Goal: Task Accomplishment & Management: Use online tool/utility

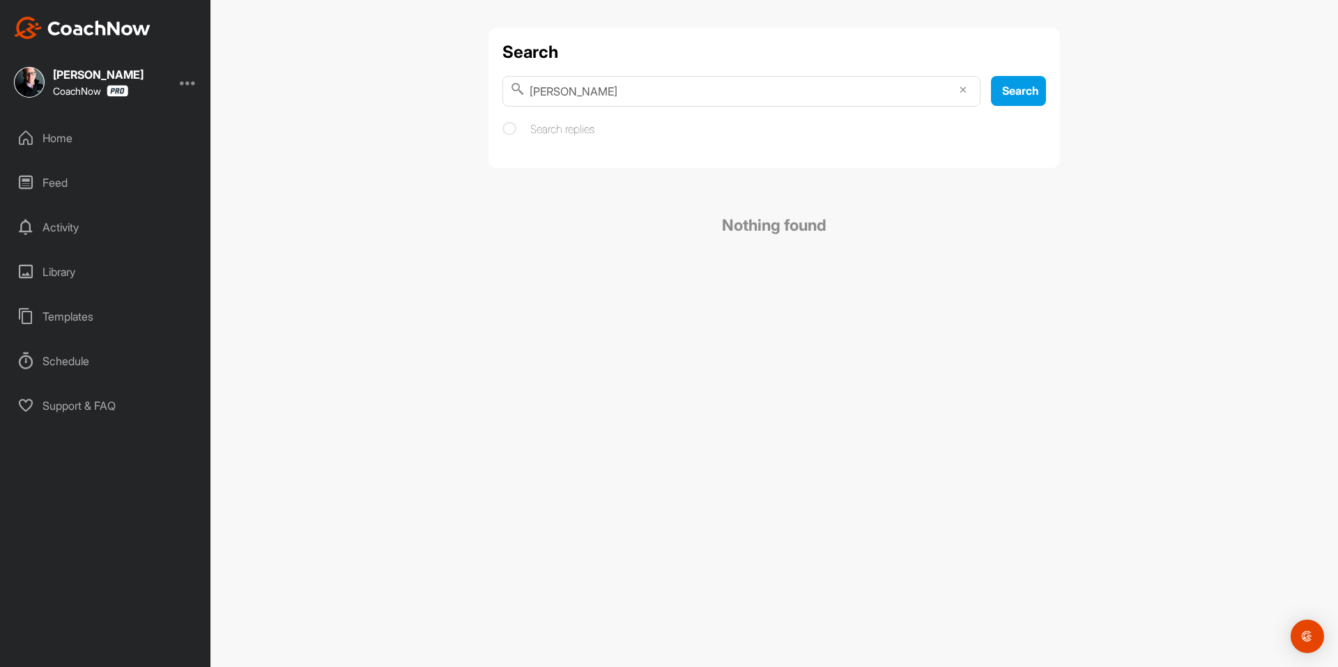
click at [56, 134] on div "Home" at bounding box center [106, 138] width 196 height 35
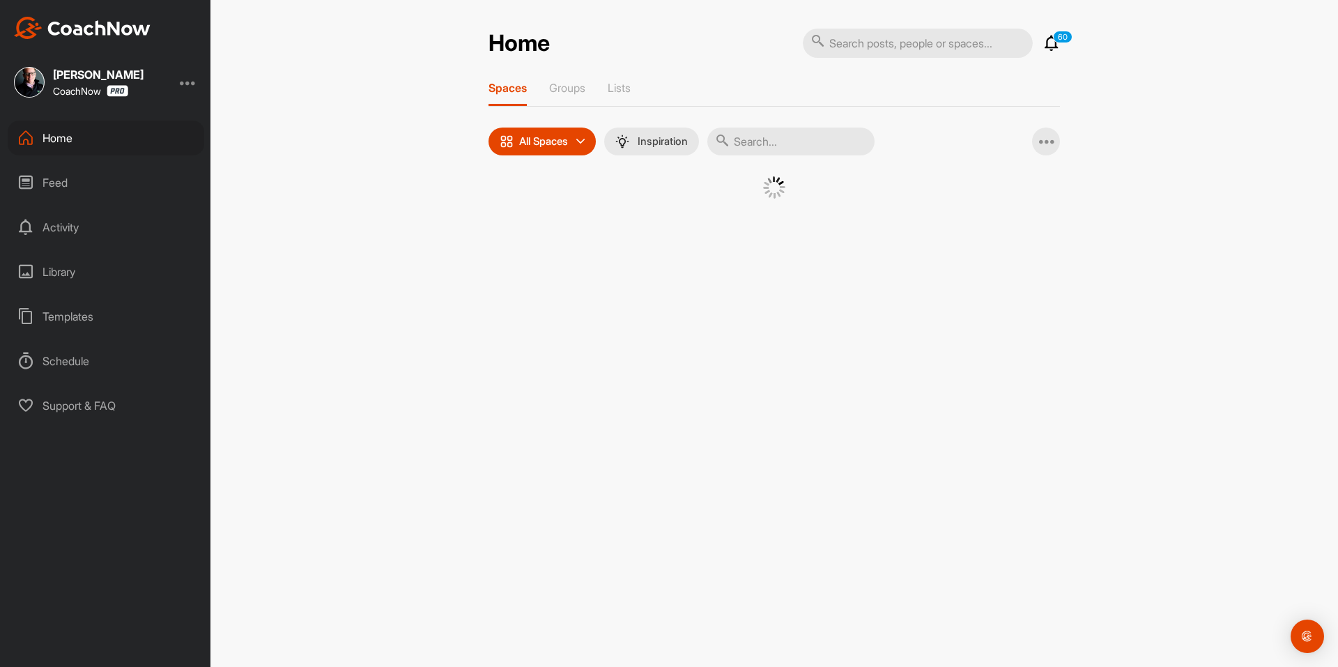
click at [511, 195] on div at bounding box center [773, 204] width 571 height 57
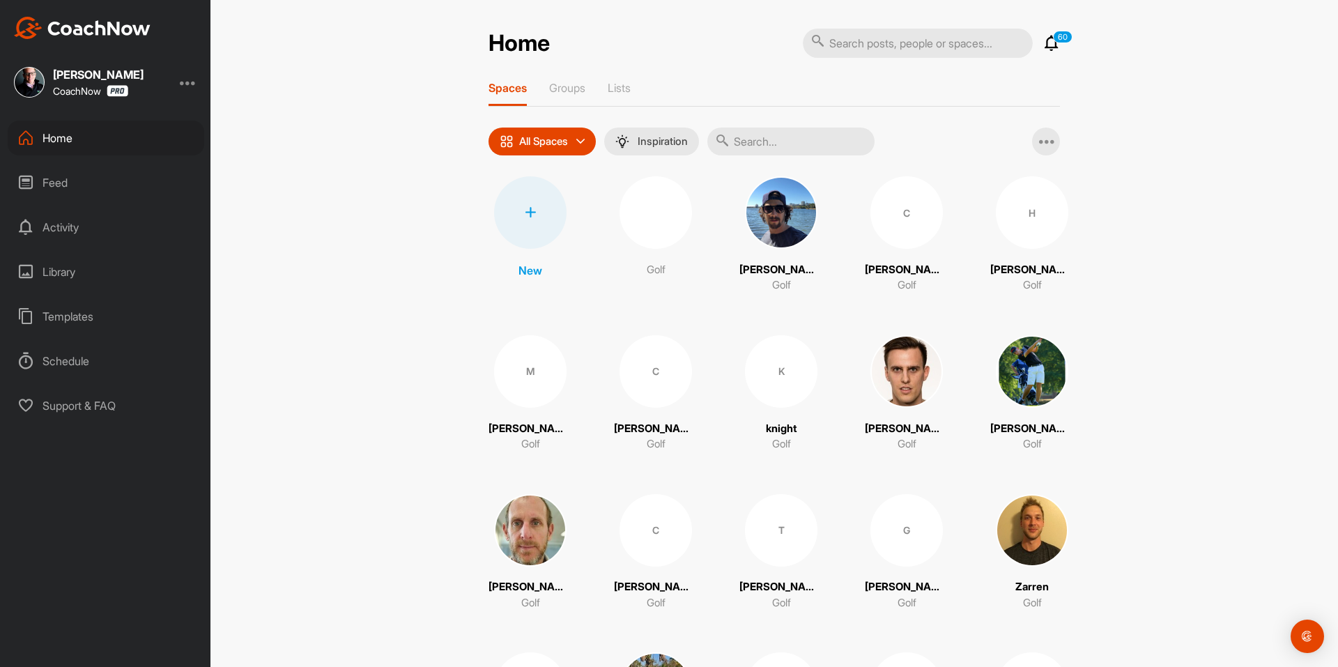
click at [511, 208] on div at bounding box center [530, 212] width 72 height 72
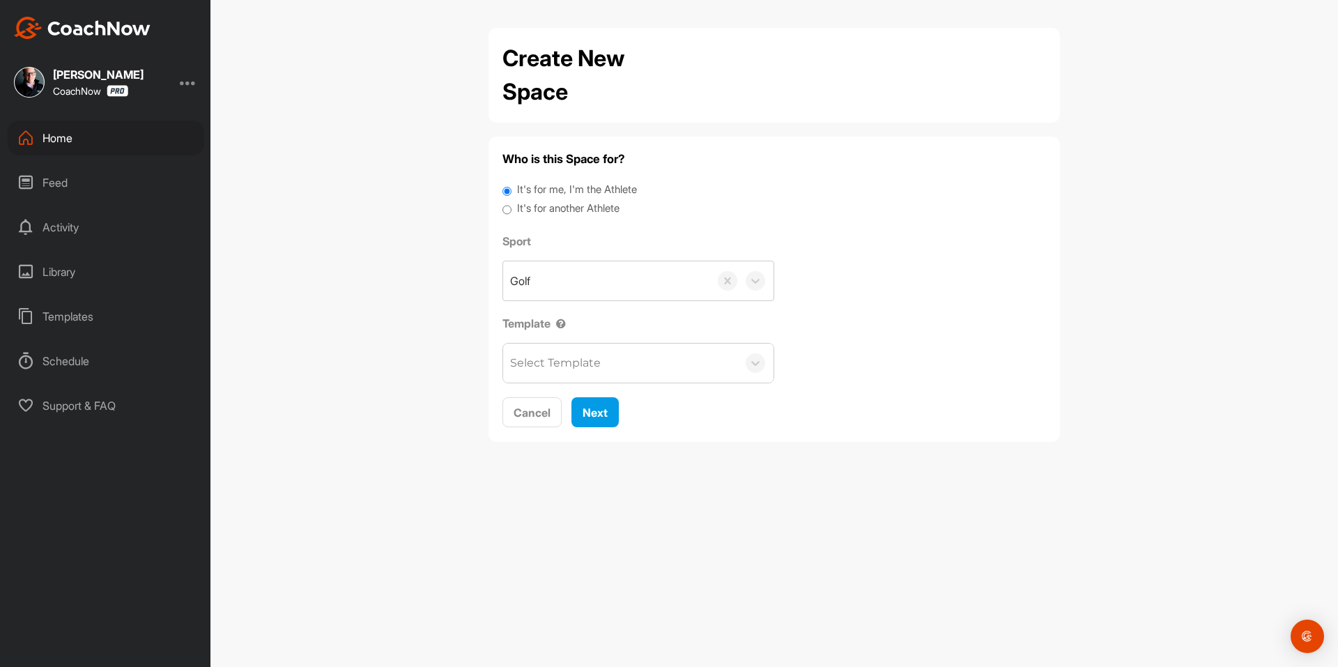
click at [531, 211] on label "It's for another Athlete" at bounding box center [568, 209] width 102 height 16
click at [511, 211] on input "It's for another Athlete" at bounding box center [506, 210] width 9 height 19
radio input "true"
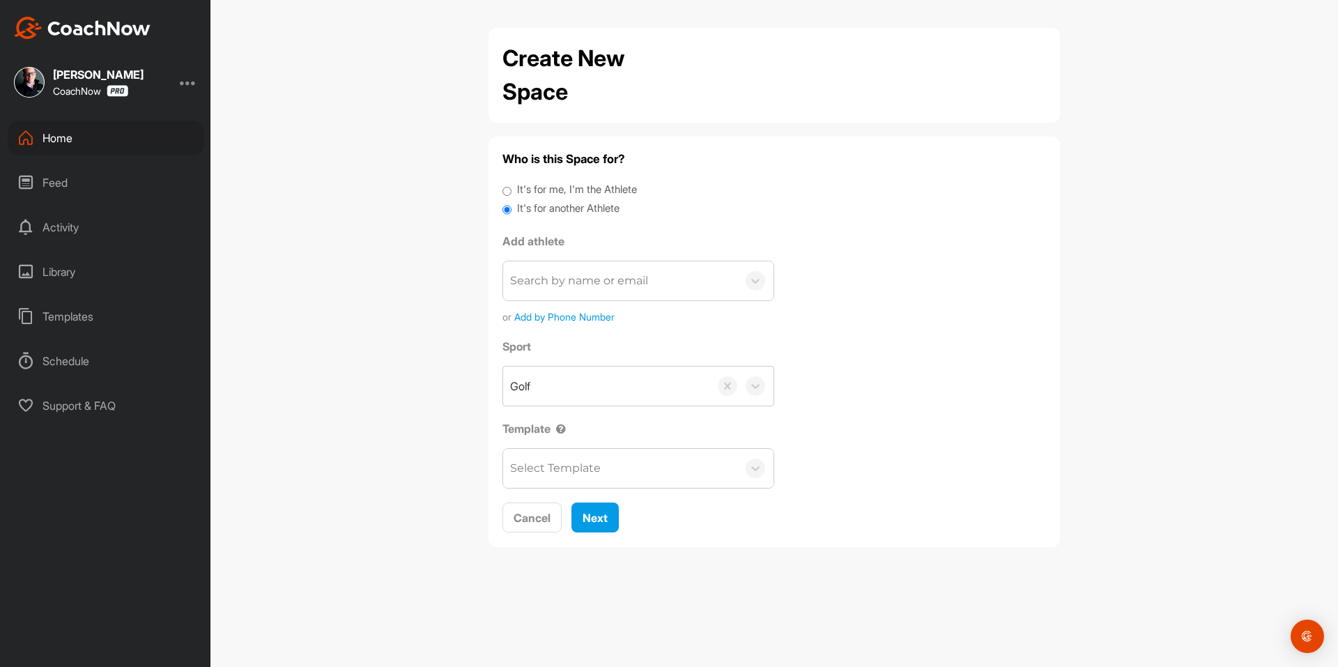
click at [603, 277] on div "Search by name or email" at bounding box center [579, 280] width 138 height 17
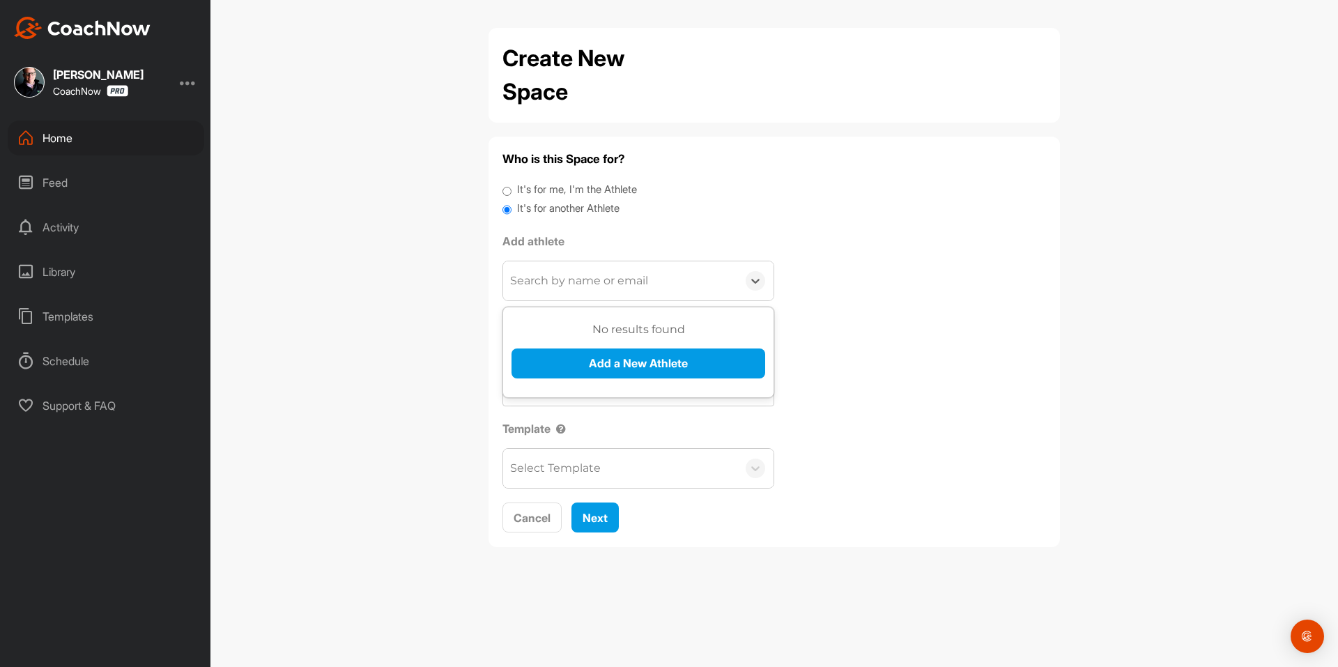
paste input "[EMAIL_ADDRESS][DOMAIN_NAME]"
type input "[EMAIL_ADDRESS][DOMAIN_NAME]"
click at [592, 359] on button "Add a New Athlete" at bounding box center [638, 363] width 254 height 30
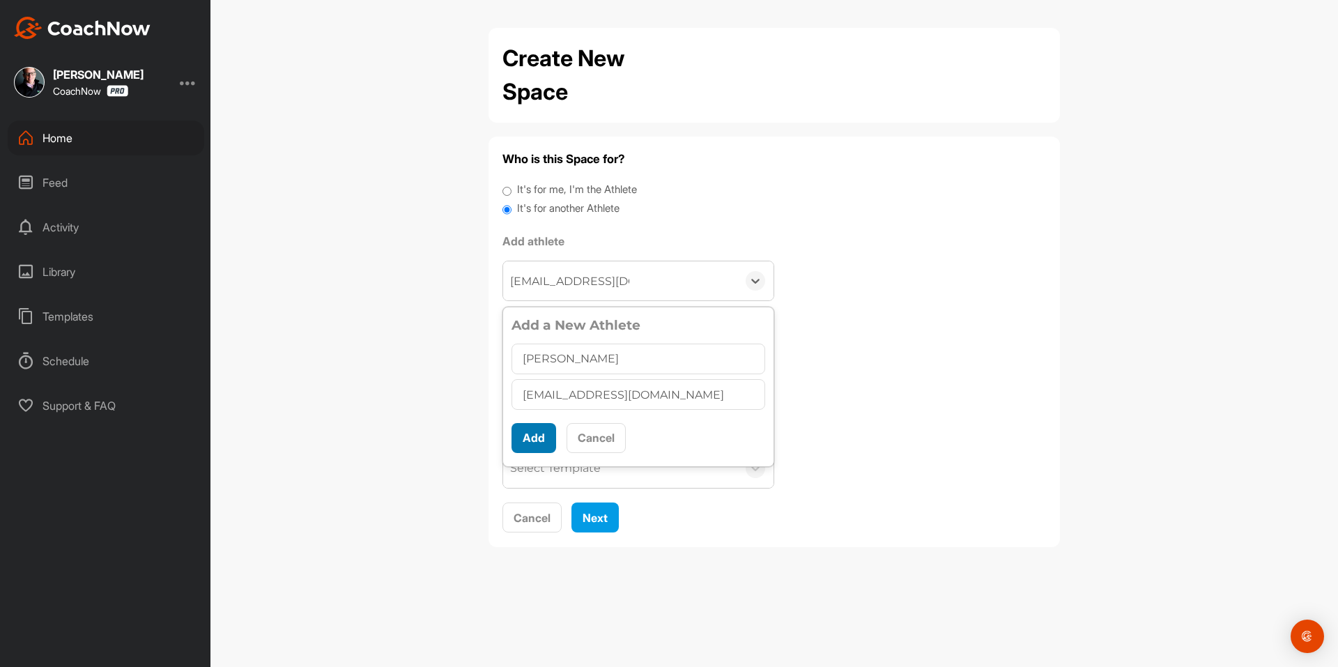
type input "[PERSON_NAME]"
click at [538, 426] on button "Add" at bounding box center [533, 438] width 45 height 30
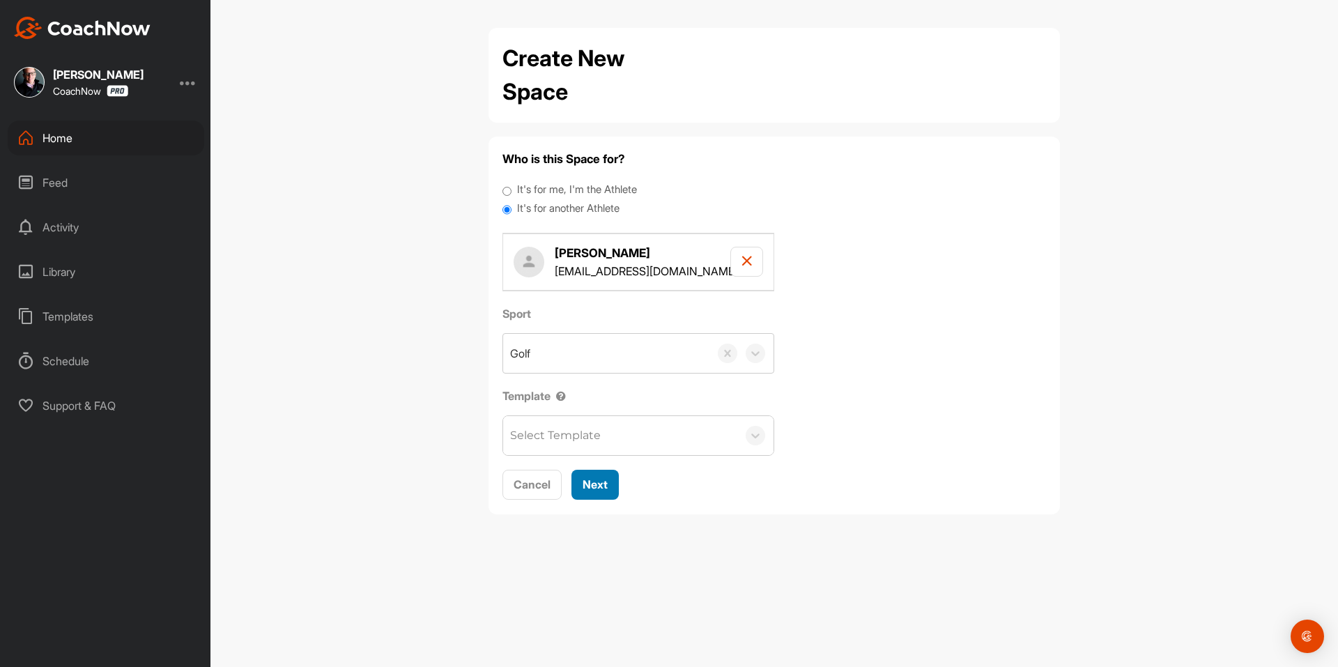
click at [612, 480] on button "Next" at bounding box center [594, 485] width 47 height 30
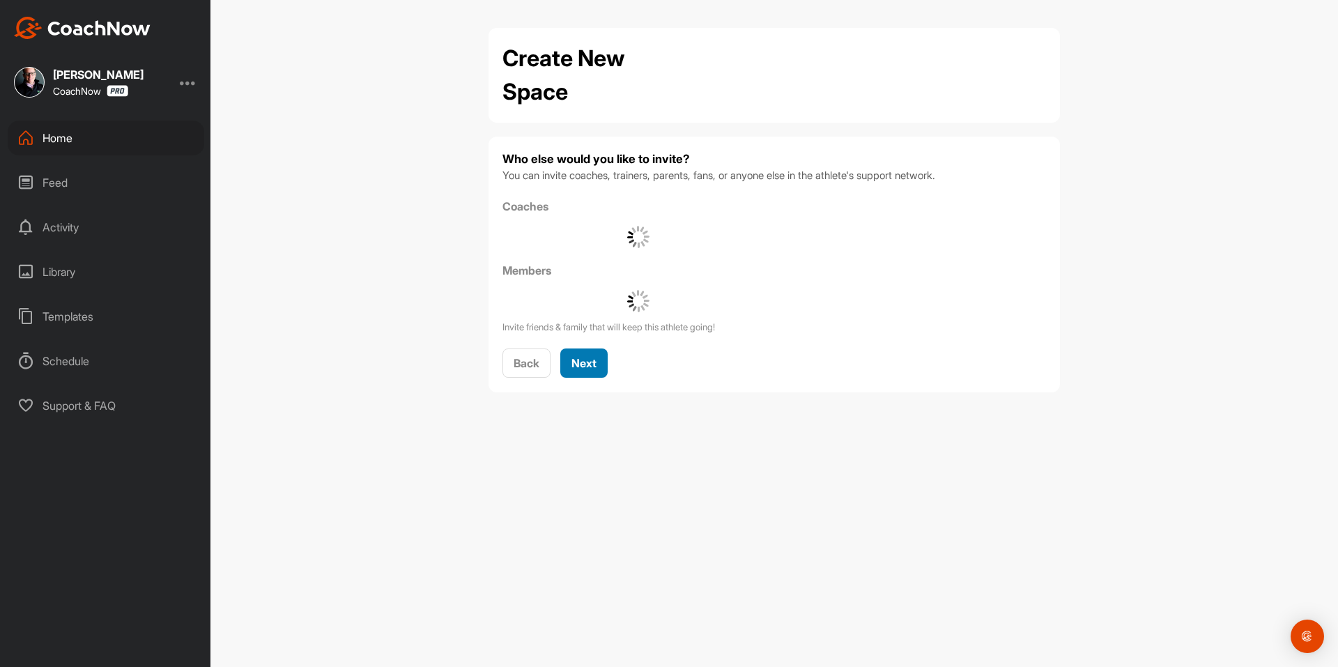
click at [594, 365] on span "Next" at bounding box center [583, 363] width 25 height 14
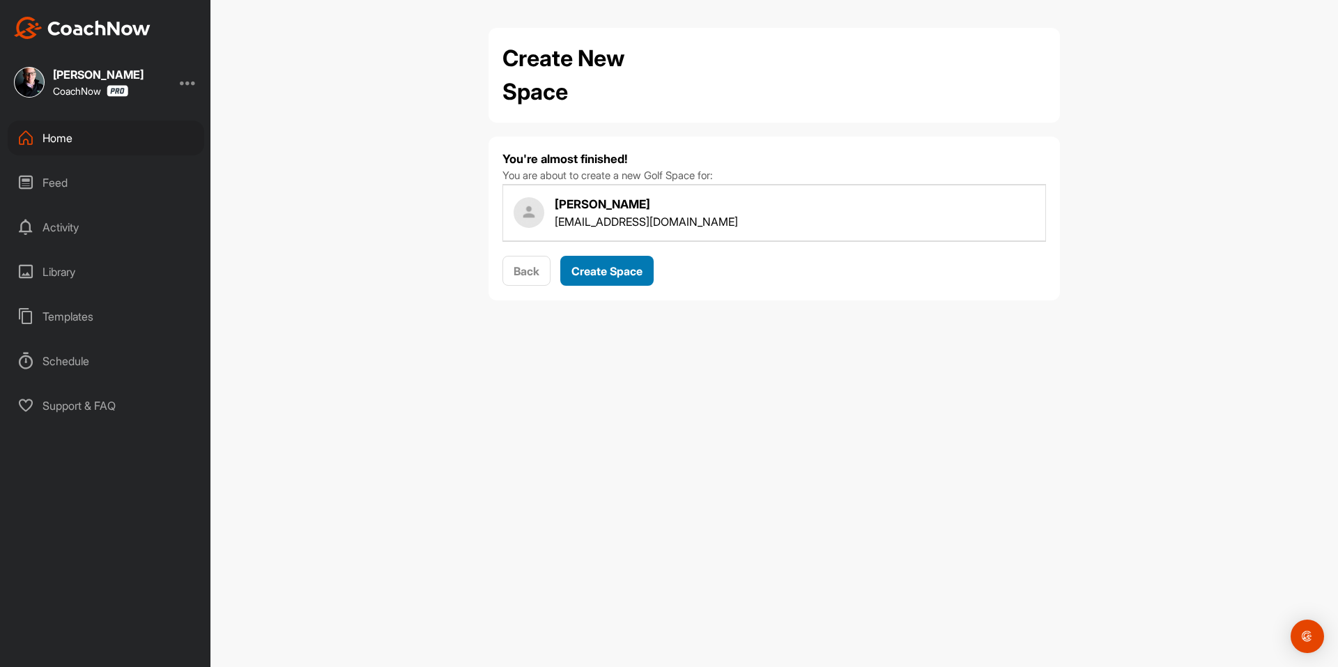
click at [625, 281] on button "Create Space" at bounding box center [606, 271] width 93 height 30
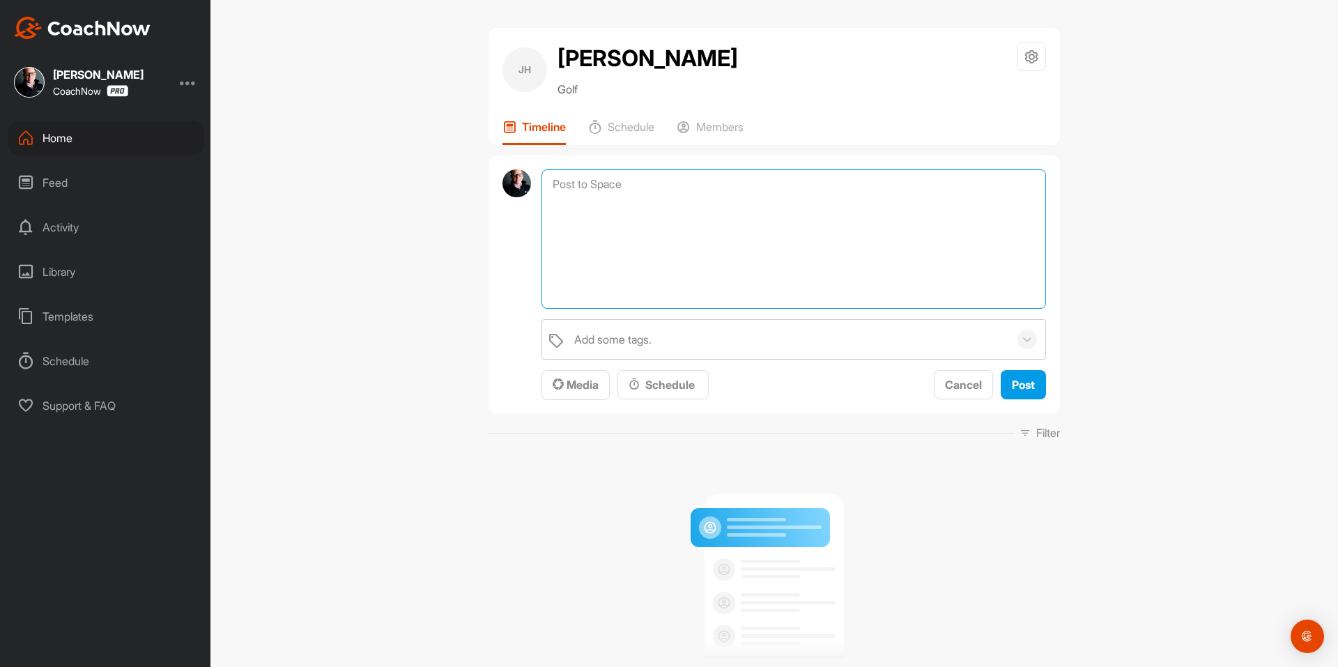
click at [588, 193] on textarea at bounding box center [793, 238] width 504 height 139
paste textarea "Congratulations! You've signed up for a Membership! Your assigned coach will be…"
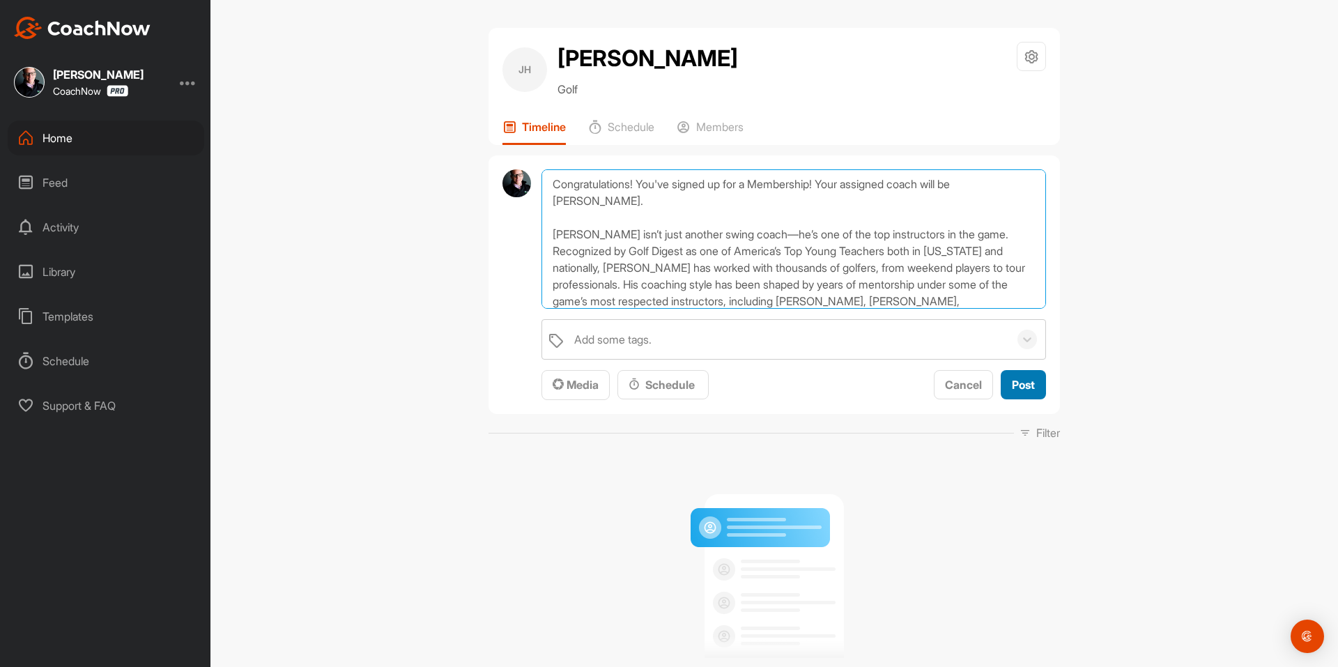
type textarea "Congratulations! You've signed up for a Membership! Your assigned coach will be…"
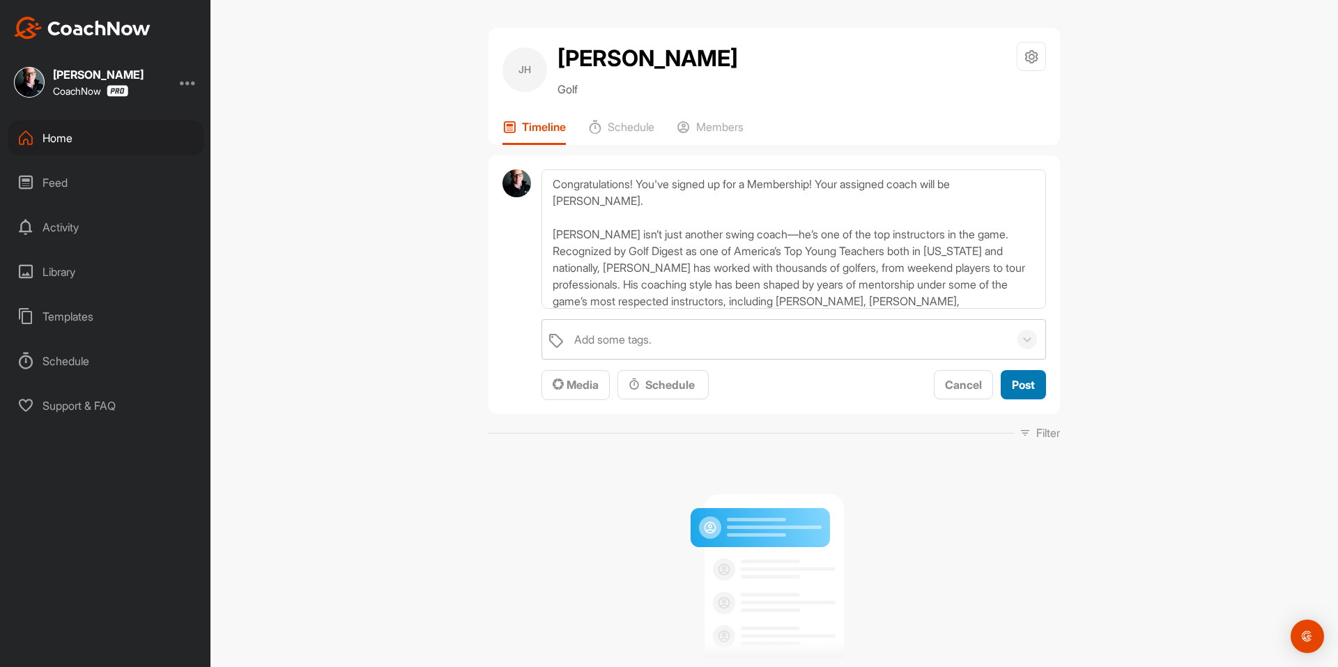
click at [1013, 376] on div "Post" at bounding box center [1023, 384] width 23 height 17
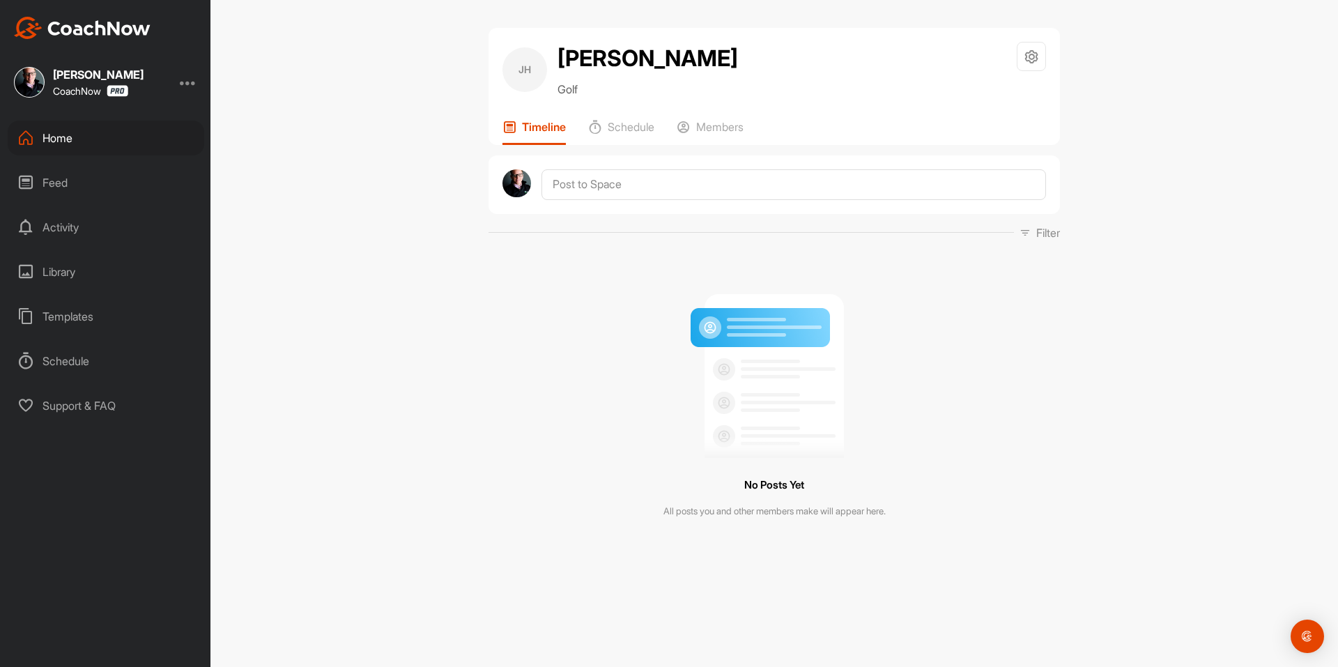
click at [734, 117] on div "[PERSON_NAME] Golf Space Settings Your Notifications Timeline Schedule Members" at bounding box center [773, 86] width 571 height 117
click at [729, 123] on p "Members" at bounding box center [719, 127] width 47 height 14
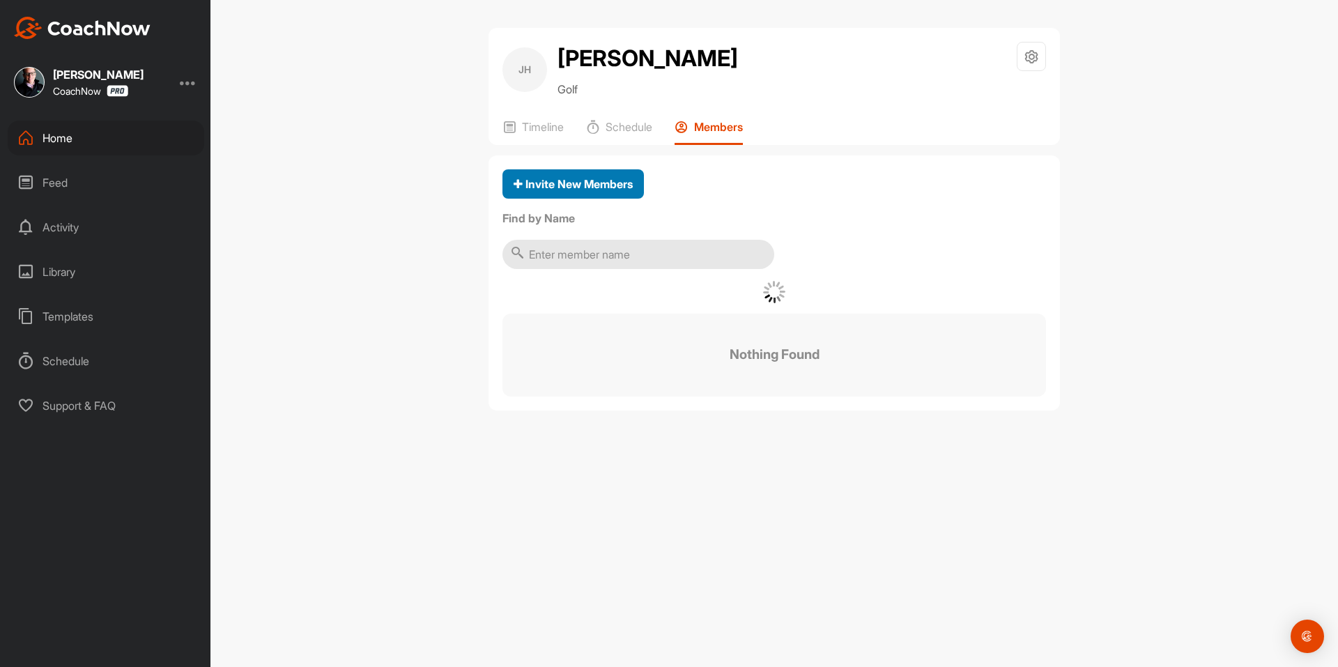
click at [595, 179] on span "Invite New Members" at bounding box center [572, 184] width 119 height 14
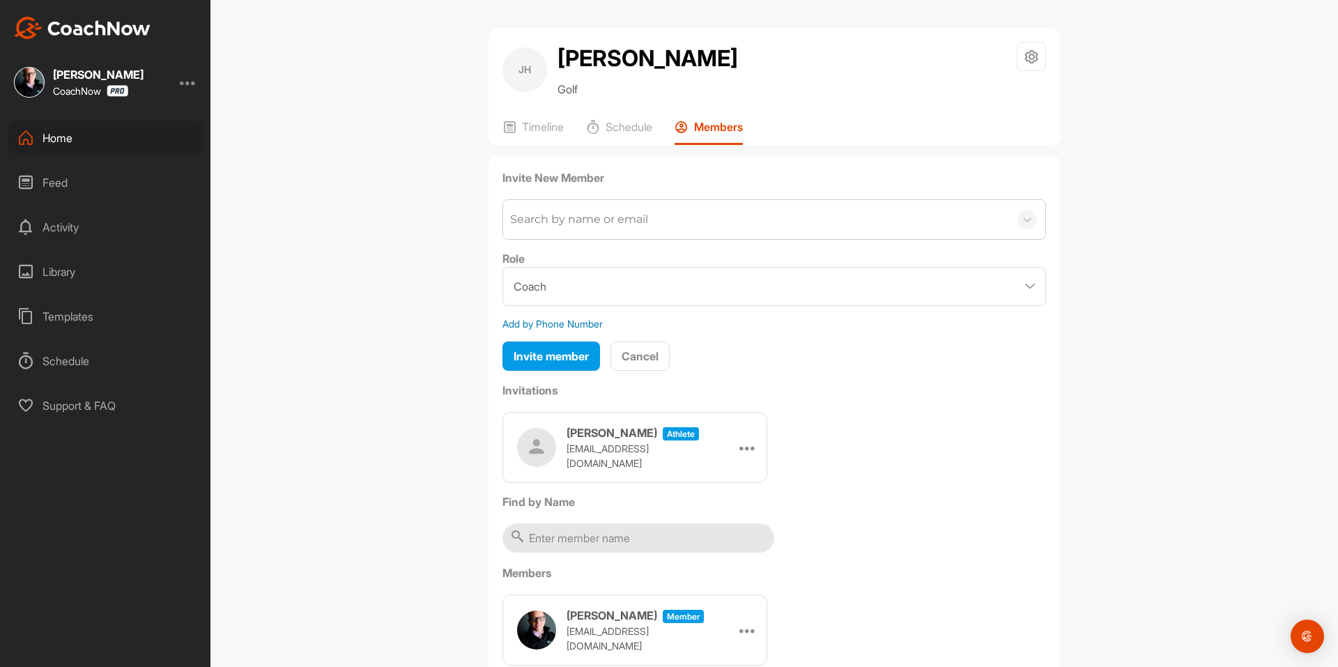
click at [594, 209] on div "Search by name or email" at bounding box center [756, 219] width 506 height 39
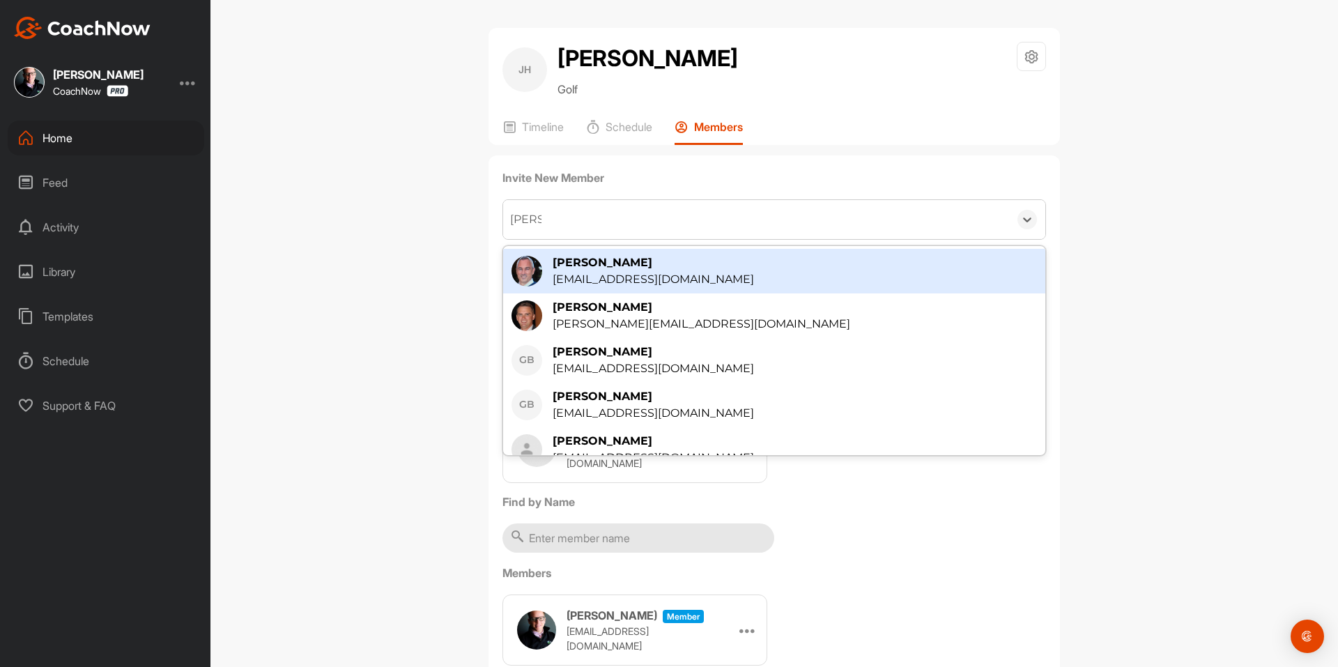
type input "[PERSON_NAME]"
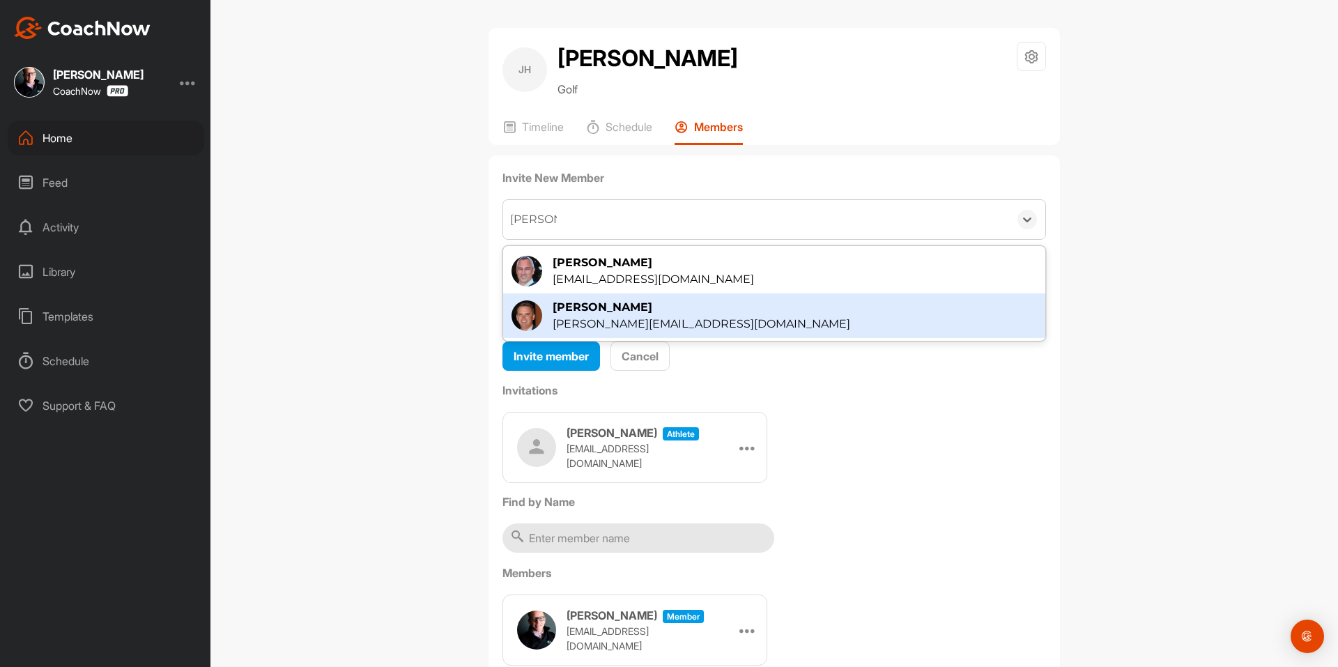
click at [611, 310] on div "[PERSON_NAME]" at bounding box center [700, 307] width 297 height 17
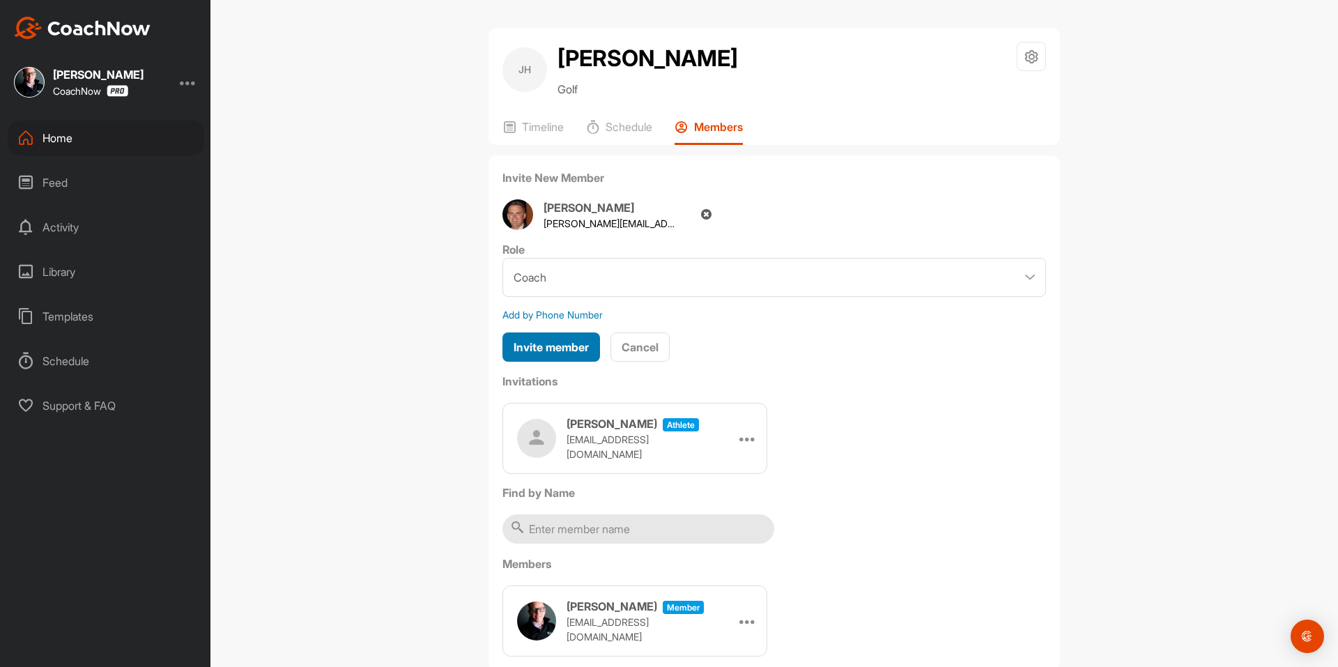
click at [541, 353] on span "Invite member" at bounding box center [550, 347] width 75 height 14
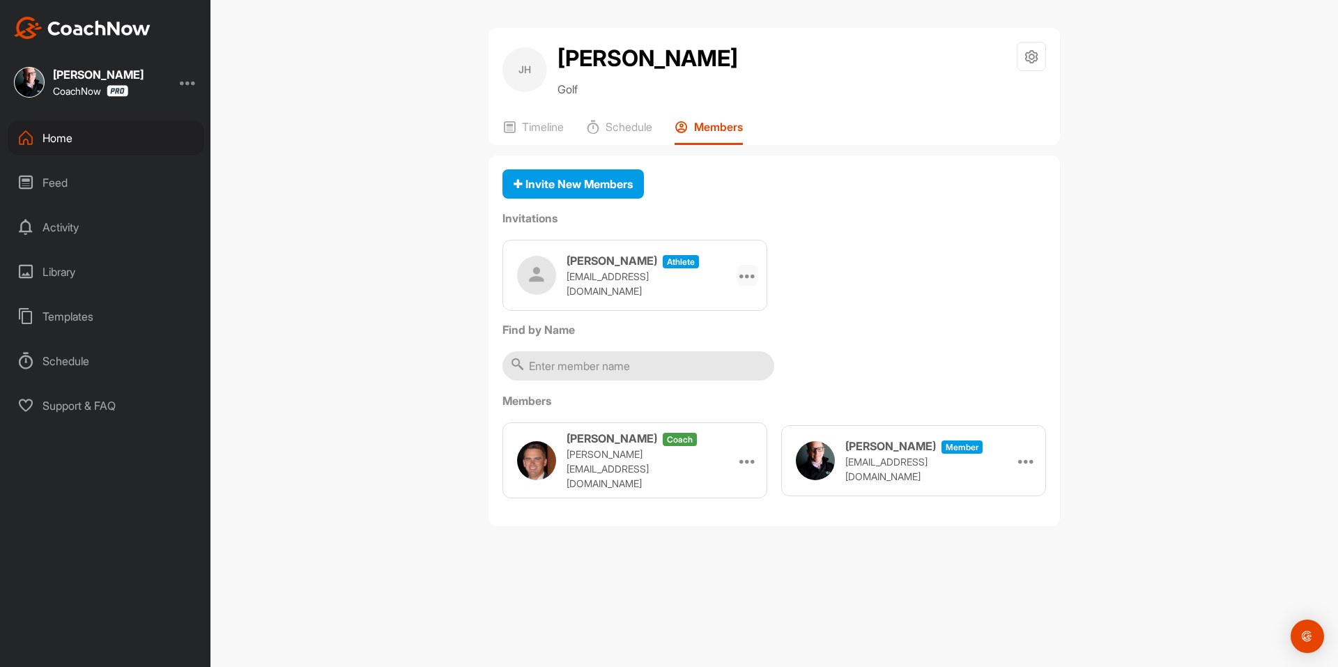
click at [745, 273] on icon at bounding box center [747, 275] width 17 height 17
click at [719, 396] on li "Copy Link" at bounding box center [720, 402] width 75 height 44
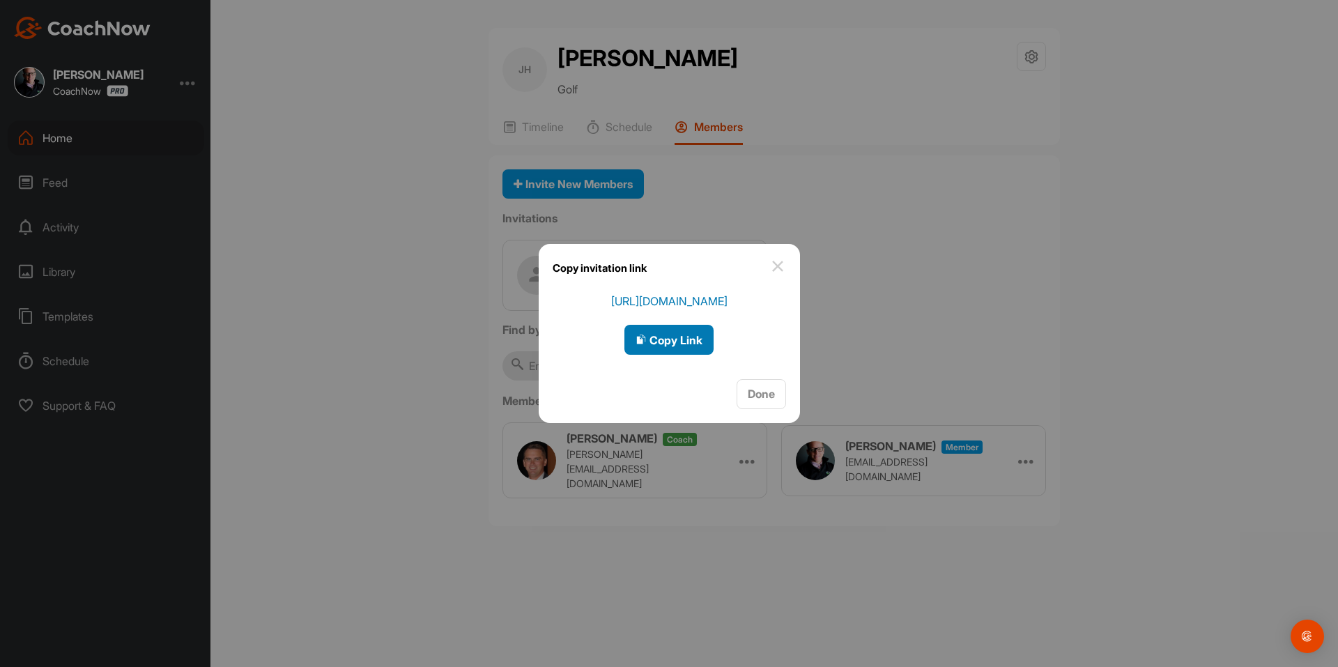
click at [684, 346] on span "Copy Link" at bounding box center [668, 340] width 67 height 14
click at [557, 127] on div at bounding box center [669, 333] width 1338 height 667
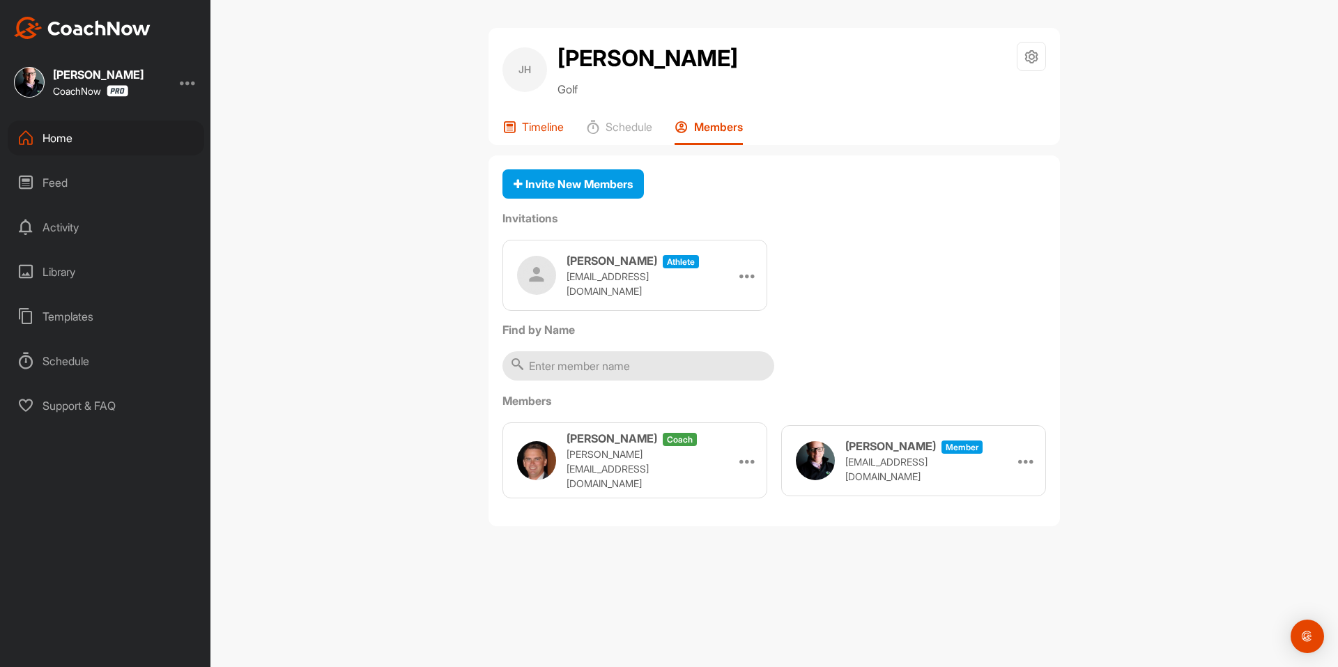
click at [552, 123] on p "Timeline" at bounding box center [543, 127] width 42 height 14
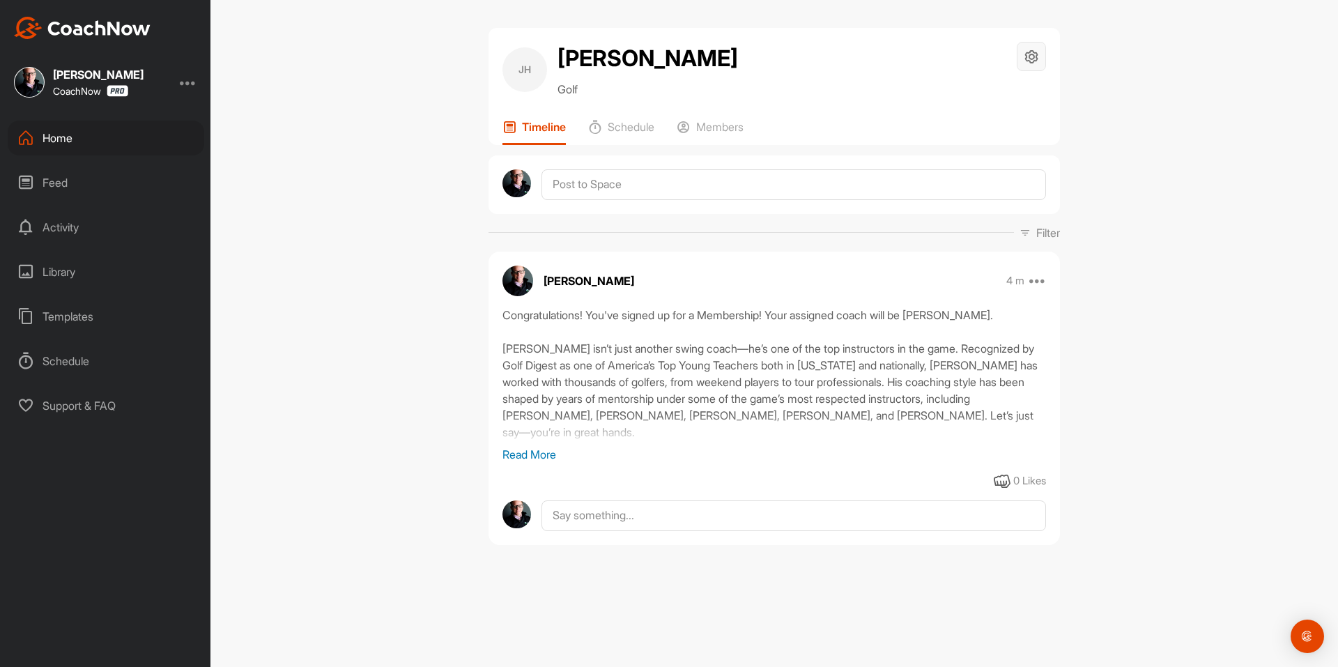
click at [1039, 63] on div at bounding box center [1030, 56] width 29 height 29
click at [989, 104] on li "Space Settings" at bounding box center [990, 96] width 114 height 45
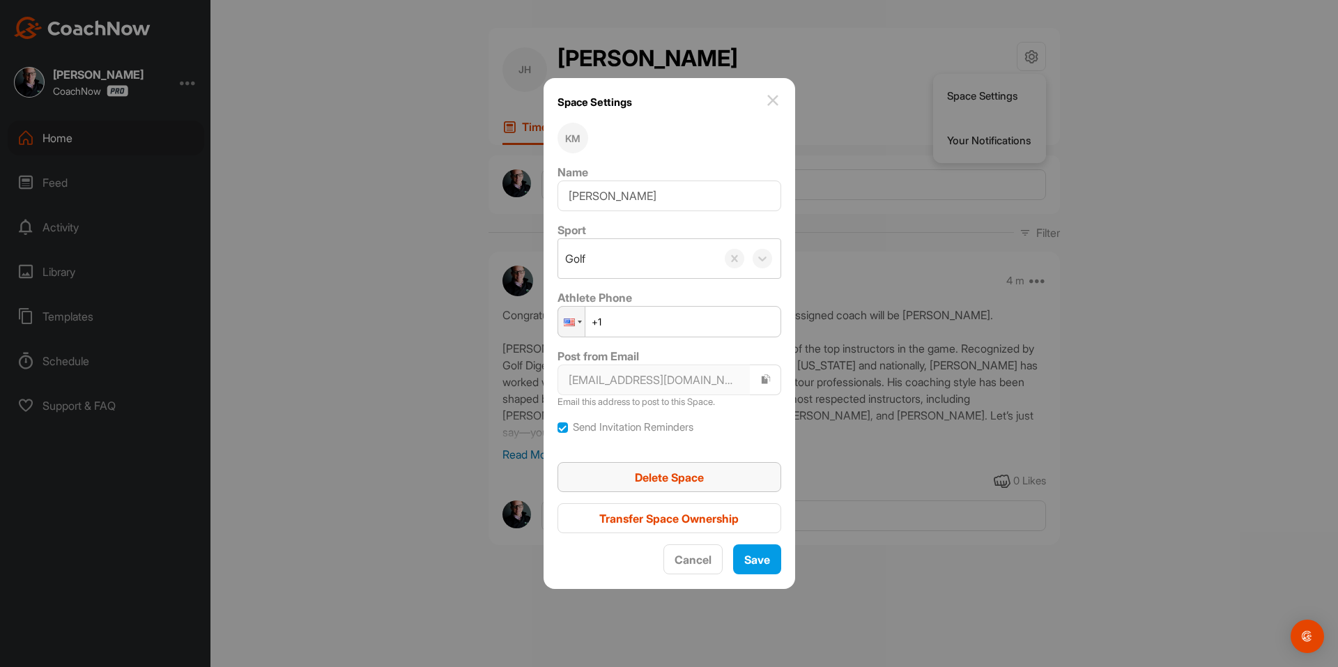
click at [715, 469] on div "Delete Space" at bounding box center [668, 477] width 201 height 17
